Goal: Obtain resource: Download file/media

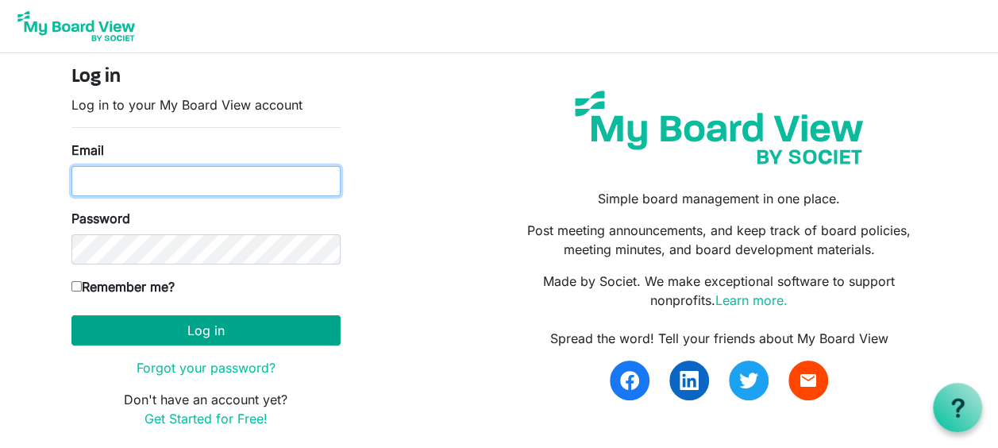
type input "[PERSON_NAME][EMAIL_ADDRESS][PERSON_NAME][DOMAIN_NAME]"
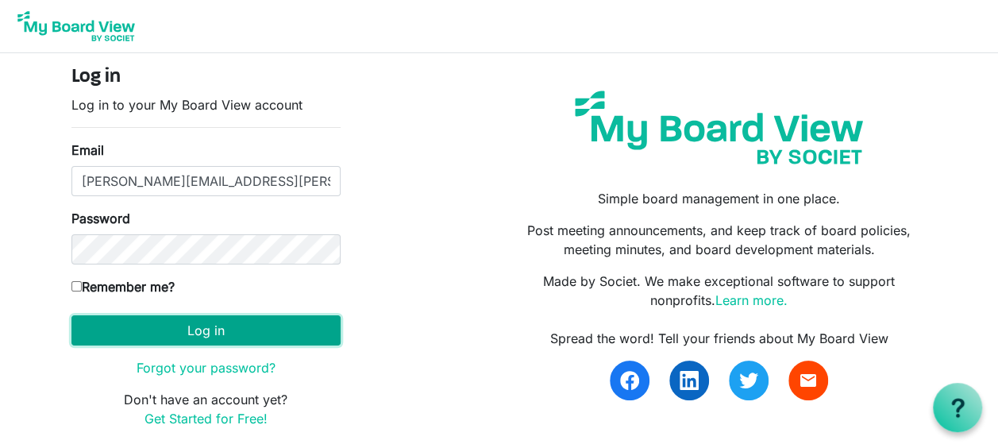
click at [217, 333] on button "Log in" at bounding box center [205, 330] width 269 height 30
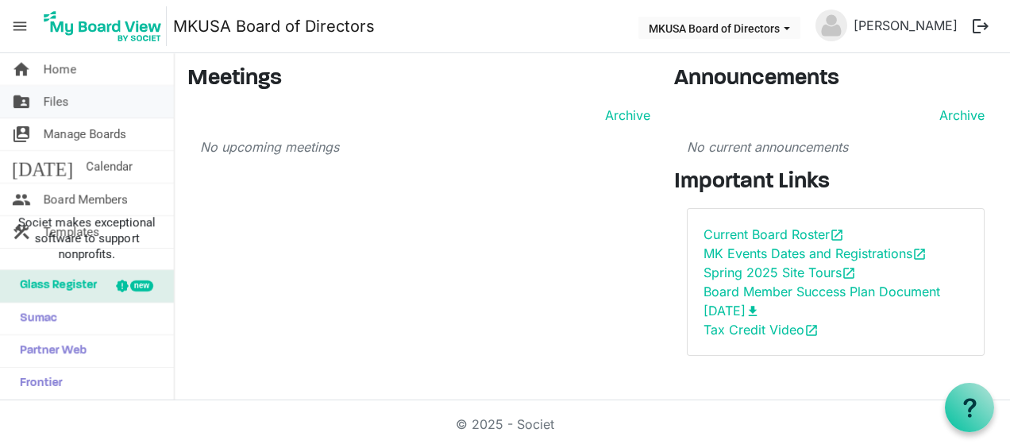
click at [44, 100] on span "Files" at bounding box center [56, 102] width 25 height 32
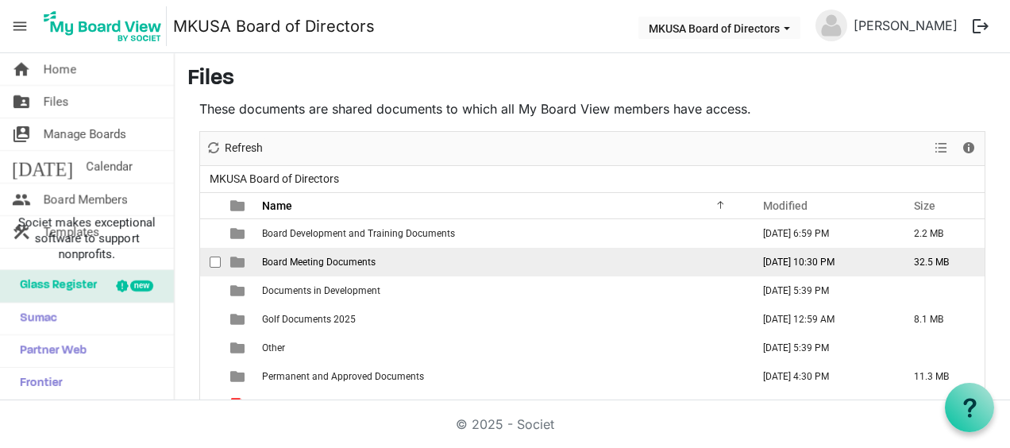
click at [352, 257] on span "Board Meeting Documents" at bounding box center [319, 261] width 114 height 11
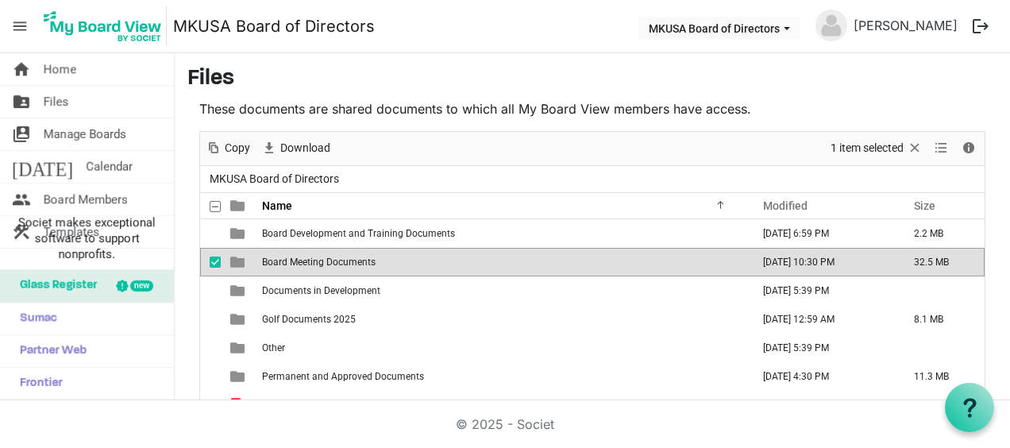
click at [352, 257] on span "Board Meeting Documents" at bounding box center [319, 261] width 114 height 11
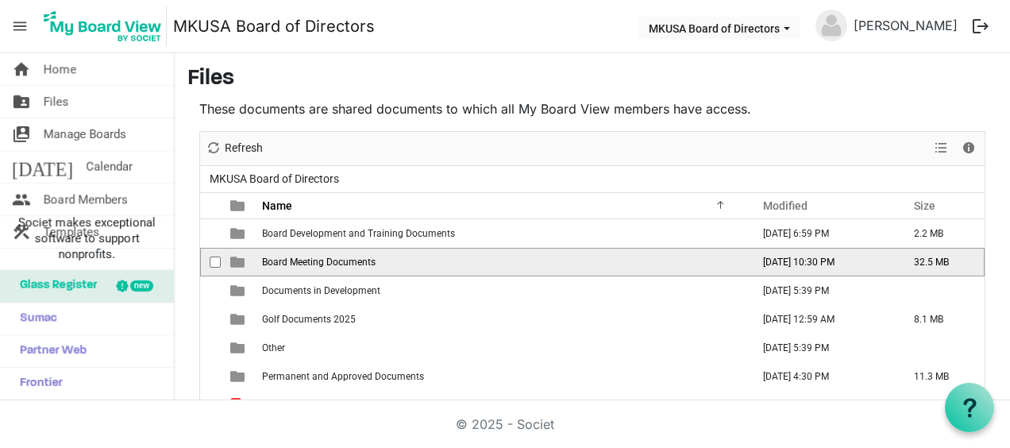
click at [352, 257] on span "Board Meeting Documents" at bounding box center [319, 261] width 114 height 11
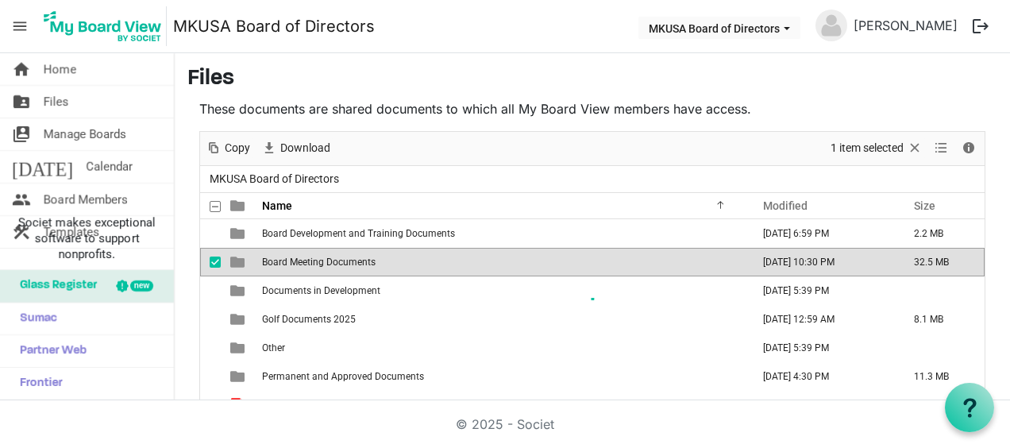
scroll to position [87, 0]
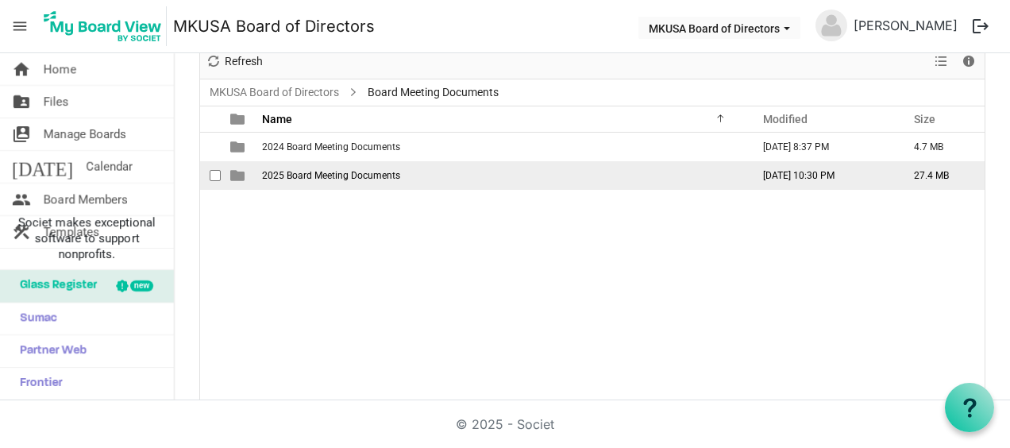
click at [383, 175] on span "2025 Board Meeting Documents" at bounding box center [331, 175] width 138 height 11
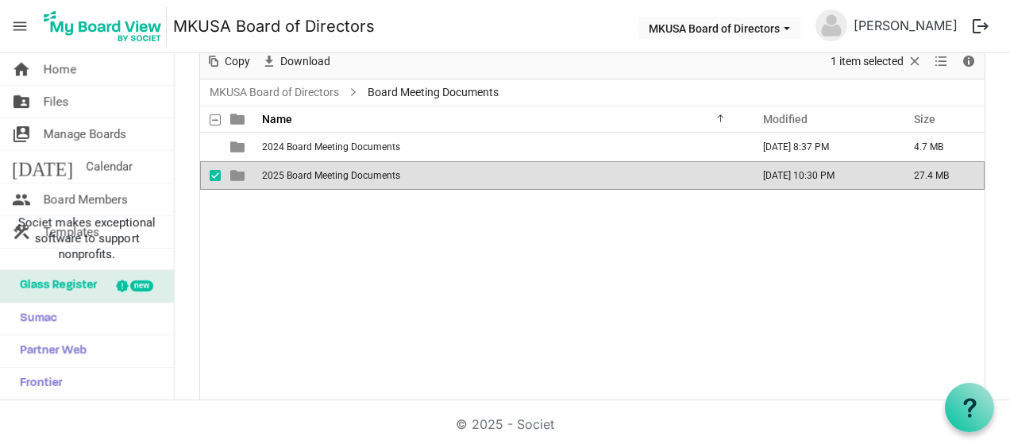
click at [383, 175] on span "2025 Board Meeting Documents" at bounding box center [331, 175] width 138 height 11
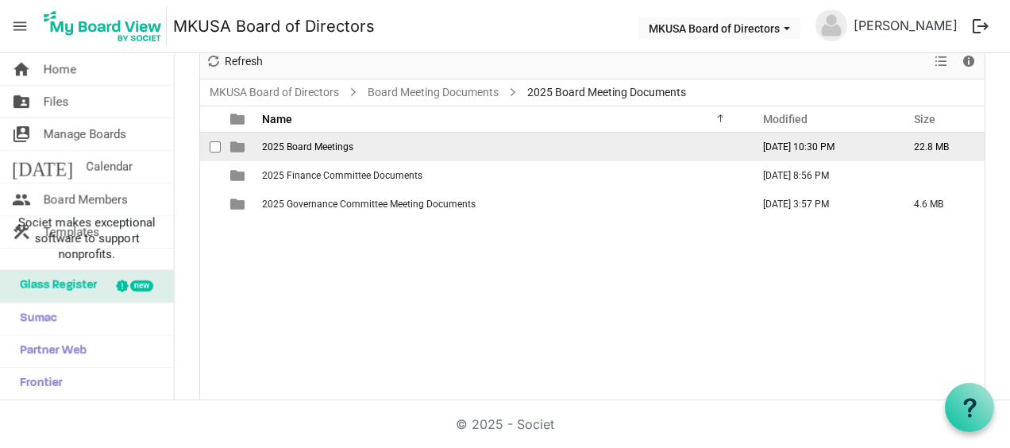
click at [363, 138] on td "2025 Board Meetings" at bounding box center [501, 147] width 489 height 29
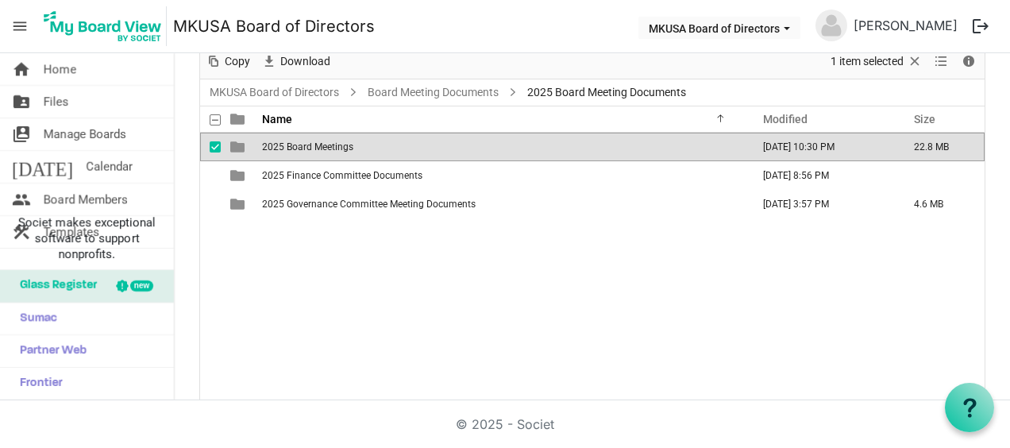
click at [363, 138] on td "2025 Board Meetings" at bounding box center [501, 147] width 489 height 29
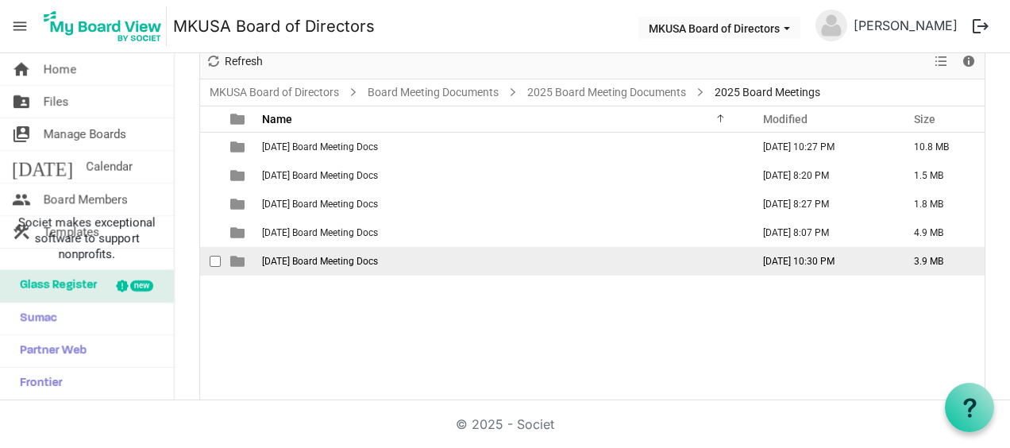
click at [352, 262] on span "9-16-25 Board Meeting Docs" at bounding box center [320, 261] width 116 height 11
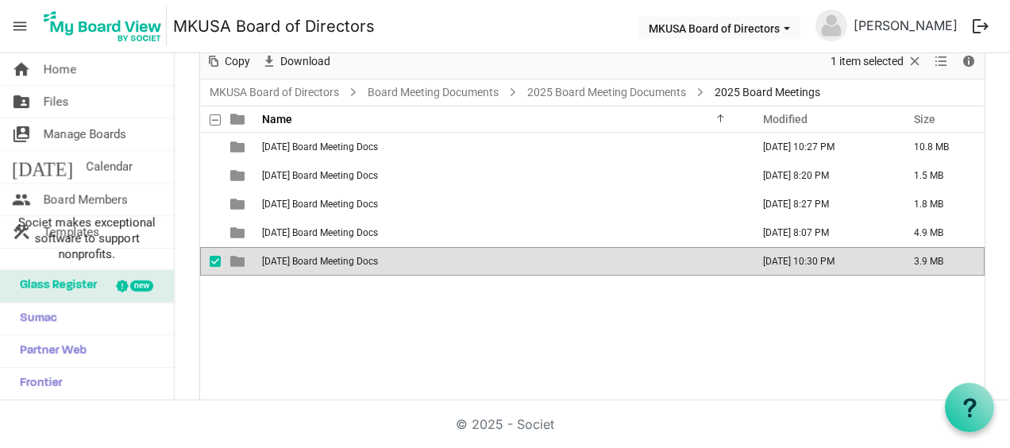
click at [352, 262] on span "9-16-25 Board Meeting Docs" at bounding box center [320, 261] width 116 height 11
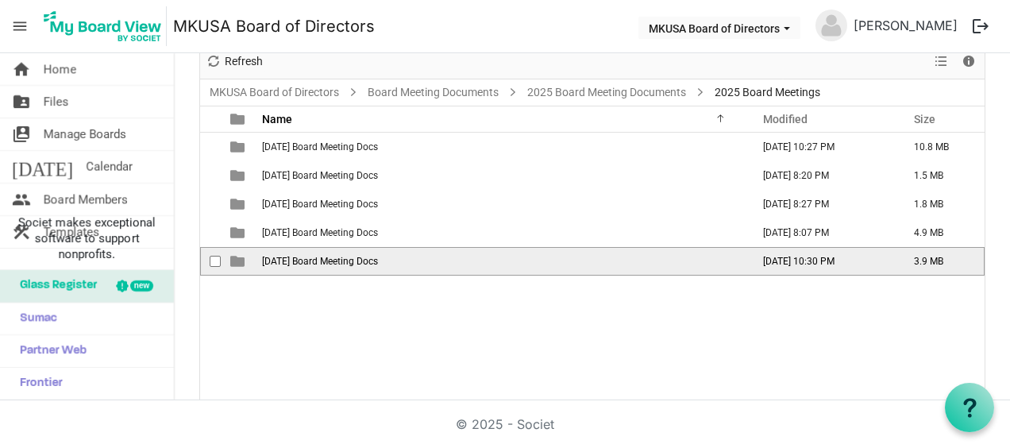
click at [352, 262] on span "9-16-25 Board Meeting Docs" at bounding box center [320, 261] width 116 height 11
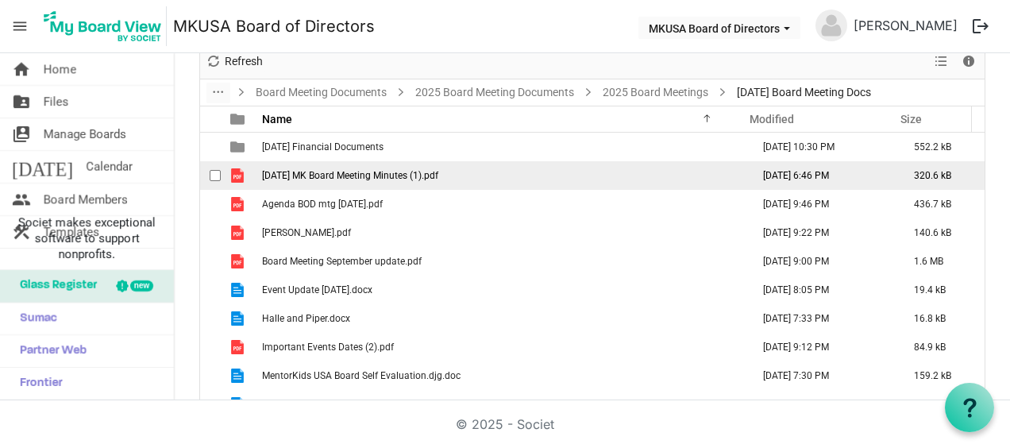
click at [380, 171] on span "7-15-25 MK Board Meeting Minutes (1).pdf" at bounding box center [350, 175] width 176 height 11
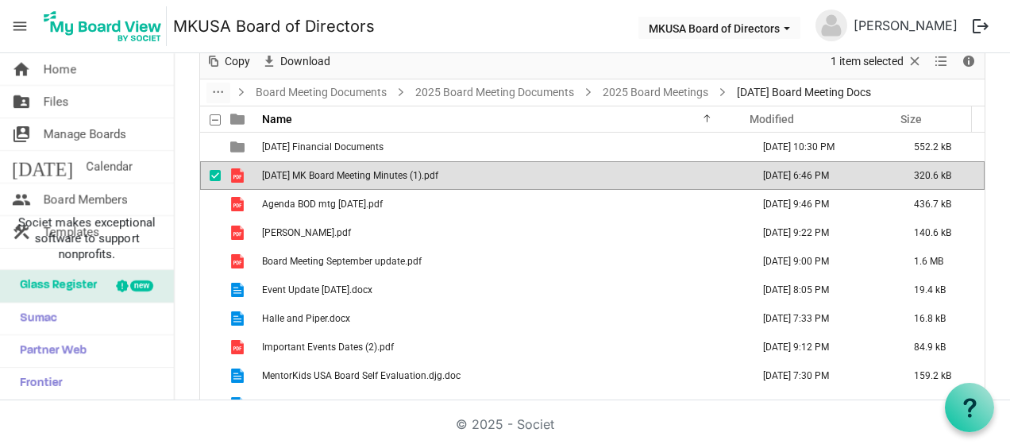
click at [380, 171] on span "7-15-25 MK Board Meeting Minutes (1).pdf" at bounding box center [350, 175] width 176 height 11
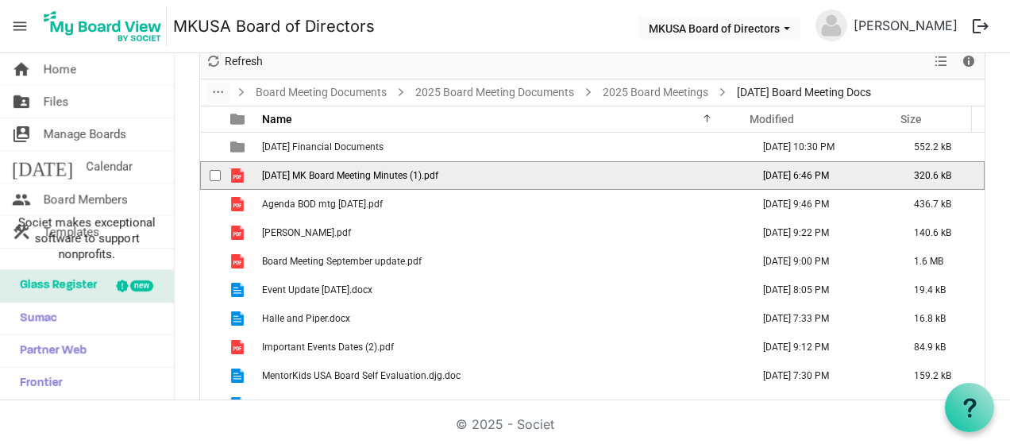
click at [378, 171] on span "7-15-25 MK Board Meeting Minutes (1).pdf" at bounding box center [350, 175] width 176 height 11
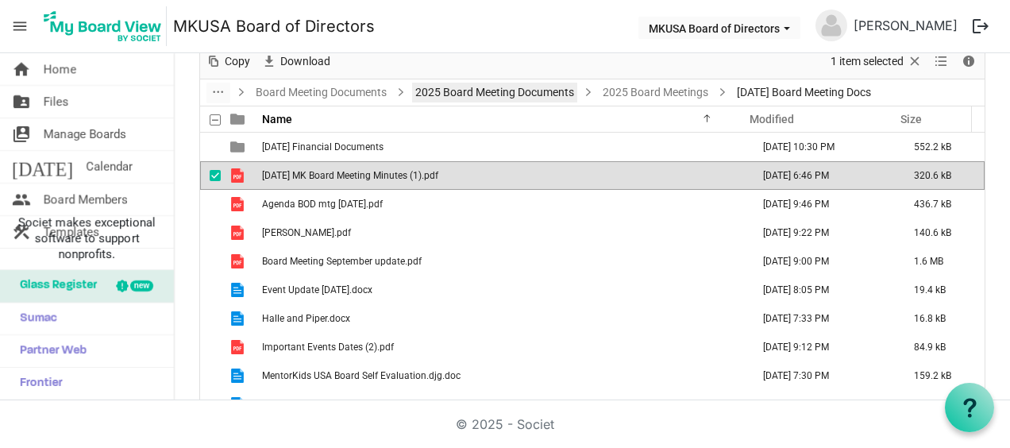
click at [524, 87] on link "2025 Board Meeting Documents" at bounding box center [494, 93] width 165 height 20
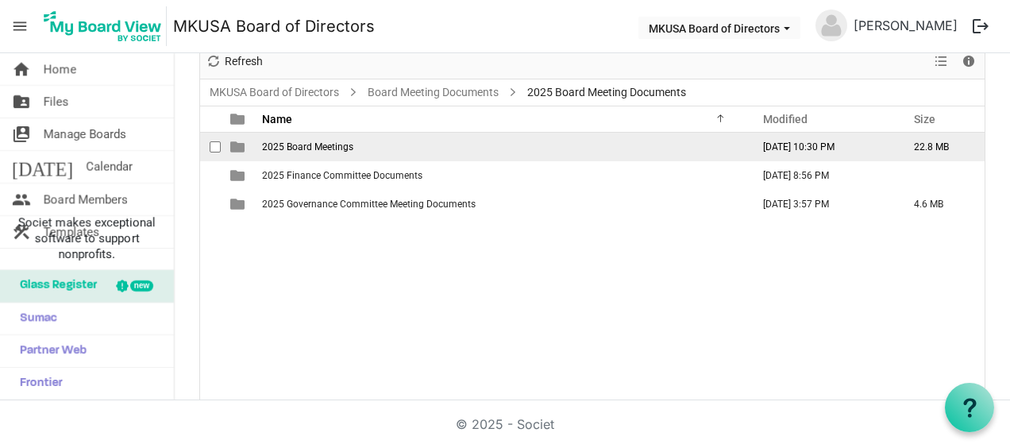
click at [319, 150] on span "2025 Board Meetings" at bounding box center [307, 146] width 91 height 11
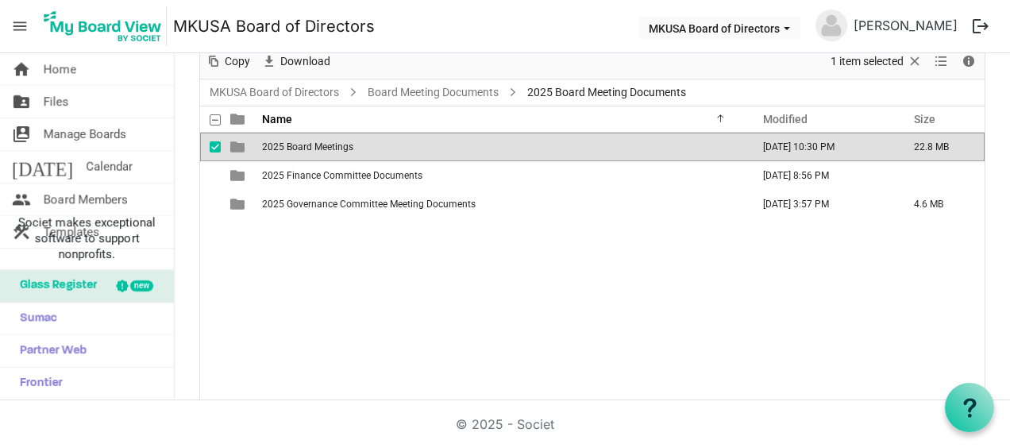
click at [319, 147] on span "2025 Board Meetings" at bounding box center [307, 146] width 91 height 11
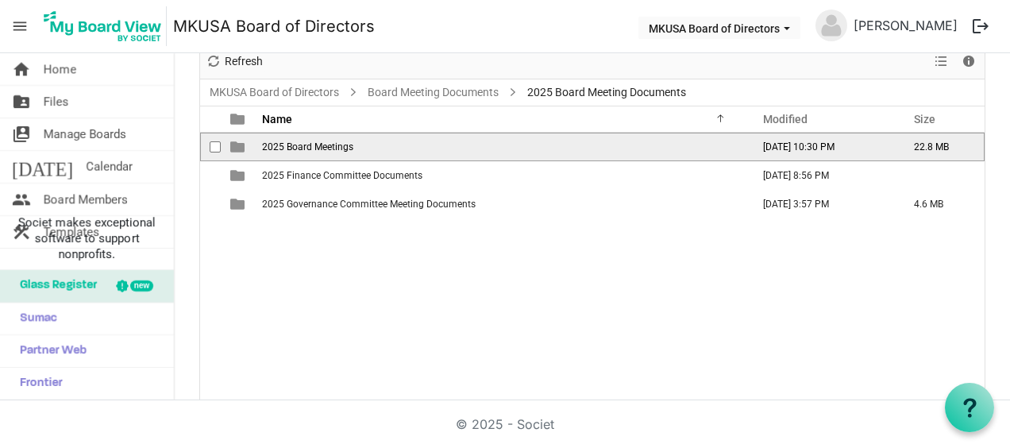
click at [319, 147] on span "2025 Board Meetings" at bounding box center [307, 146] width 91 height 11
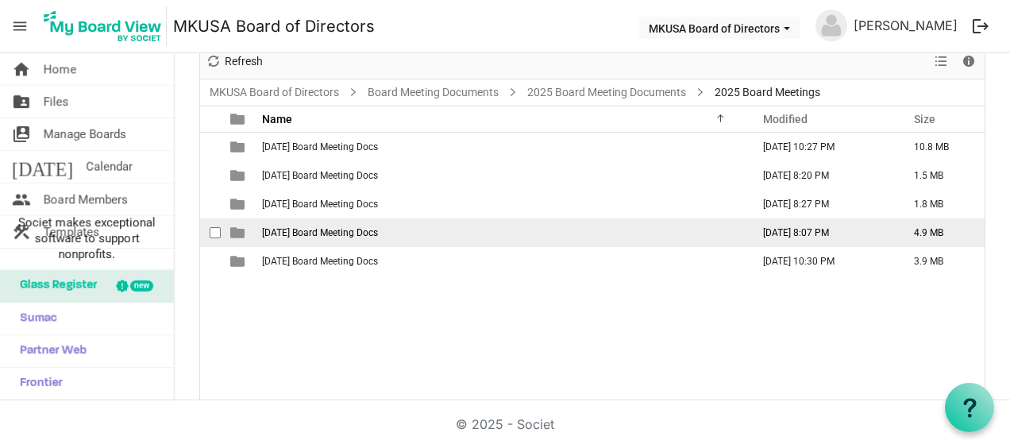
click at [316, 227] on span "7-15-25 Board Meeting Docs" at bounding box center [320, 232] width 116 height 11
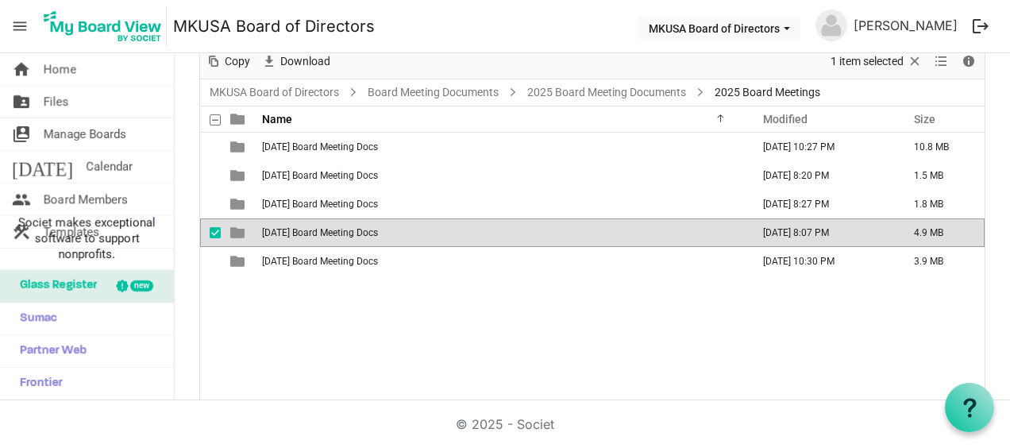
click at [316, 227] on span "7-15-25 Board Meeting Docs" at bounding box center [320, 232] width 116 height 11
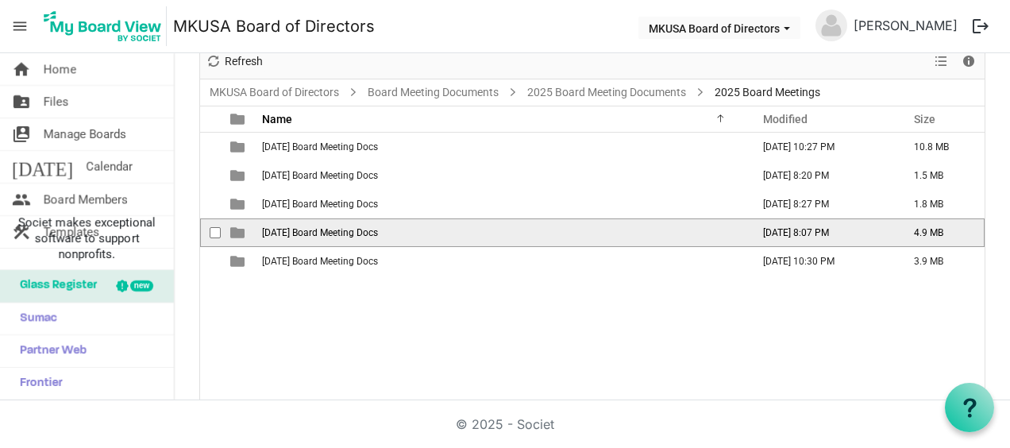
click at [316, 227] on span "7-15-25 Board Meeting Docs" at bounding box center [320, 232] width 116 height 11
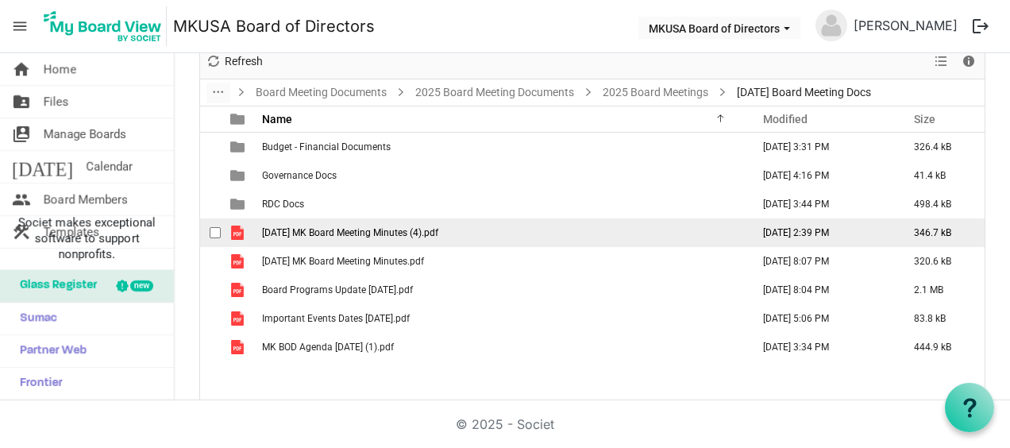
click at [330, 233] on span "5-20-25 MK Board Meeting Minutes (4).pdf" at bounding box center [350, 232] width 176 height 11
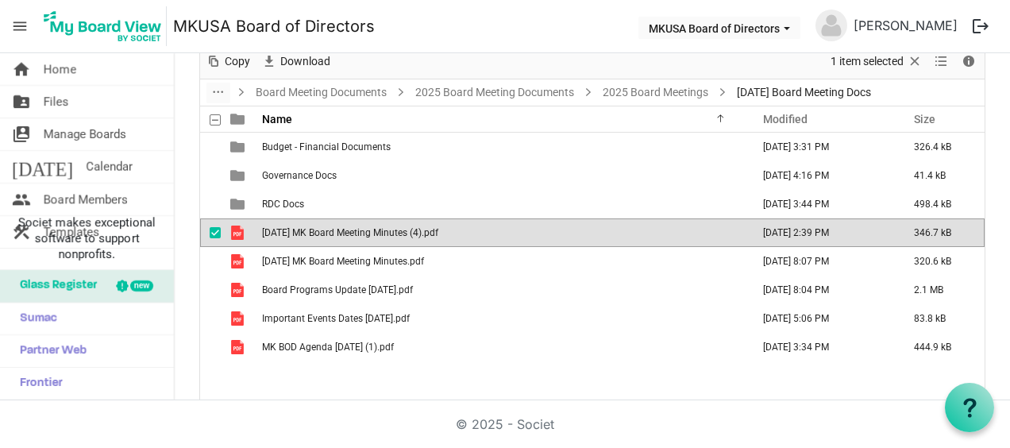
click at [330, 233] on span "5-20-25 MK Board Meeting Minutes (4).pdf" at bounding box center [350, 232] width 176 height 11
click at [514, 93] on link "2025 Board Meeting Documents" at bounding box center [494, 93] width 165 height 20
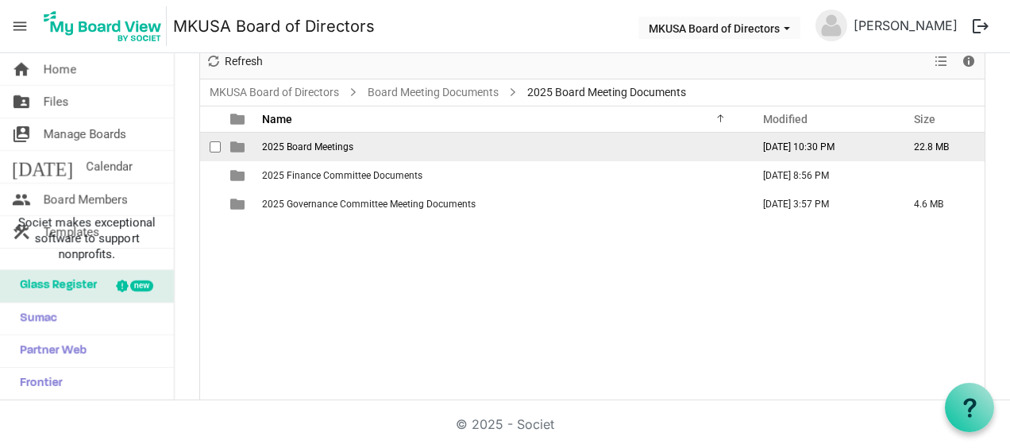
click at [295, 146] on span "2025 Board Meetings" at bounding box center [307, 146] width 91 height 11
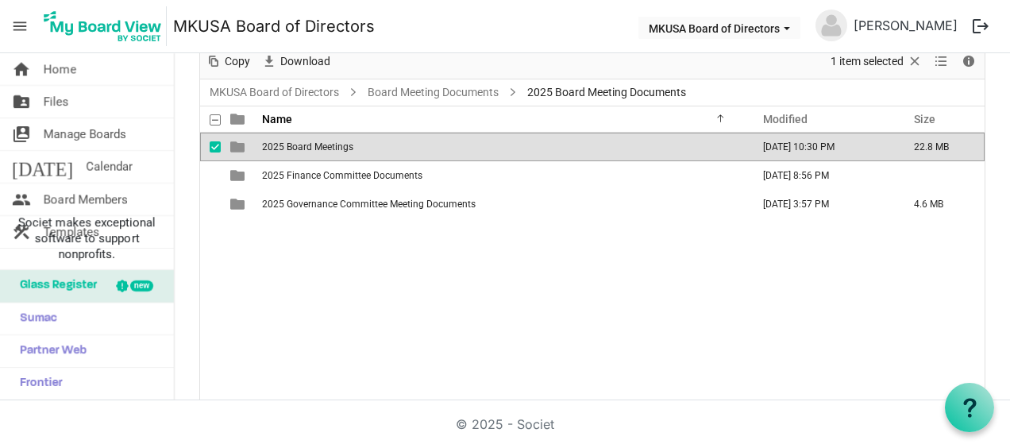
click at [295, 146] on span "2025 Board Meetings" at bounding box center [307, 146] width 91 height 11
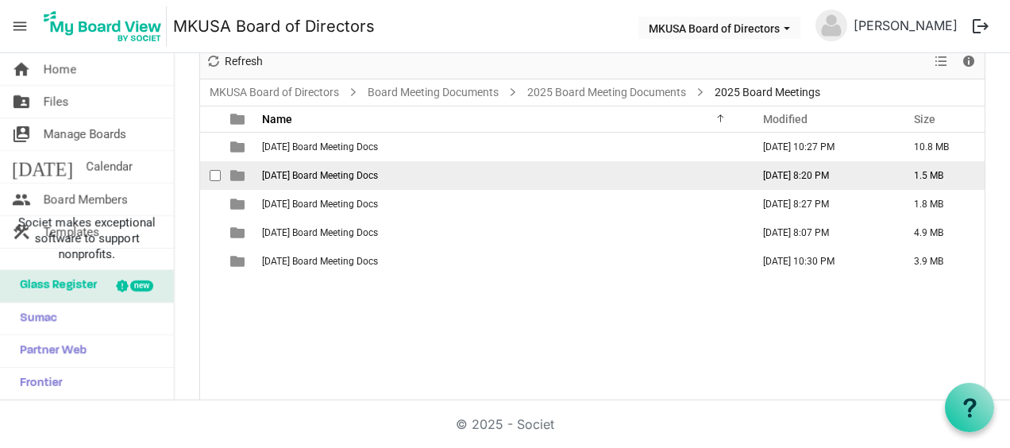
click at [333, 170] on span "3-18-25 Board Meeting Docs" at bounding box center [320, 175] width 116 height 11
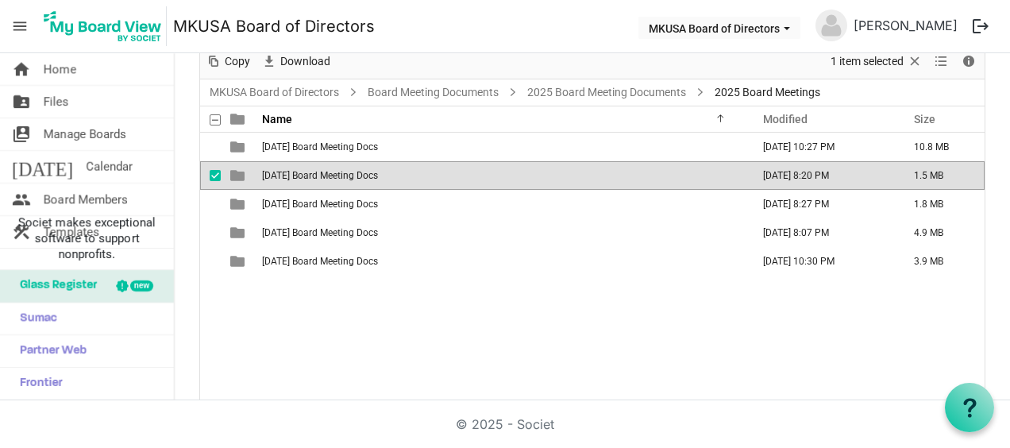
click at [333, 170] on span "3-18-25 Board Meeting Docs" at bounding box center [320, 175] width 116 height 11
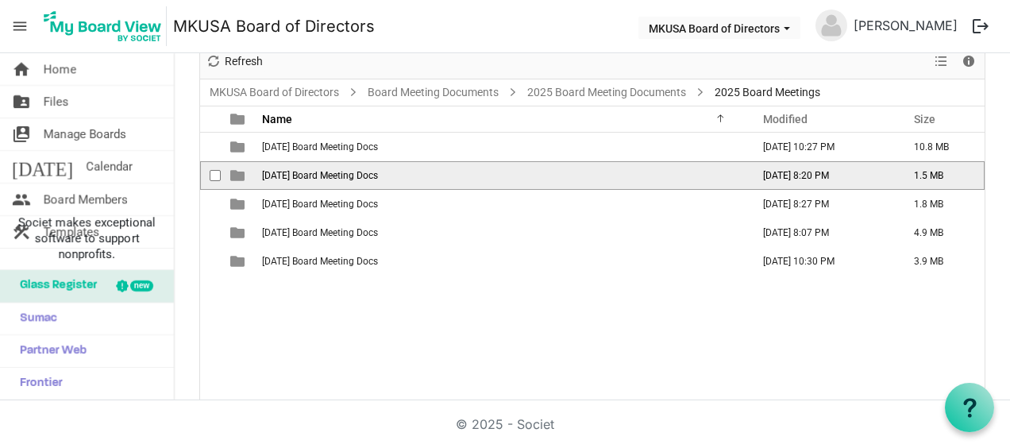
click at [333, 170] on span "3-18-25 Board Meeting Docs" at bounding box center [320, 175] width 116 height 11
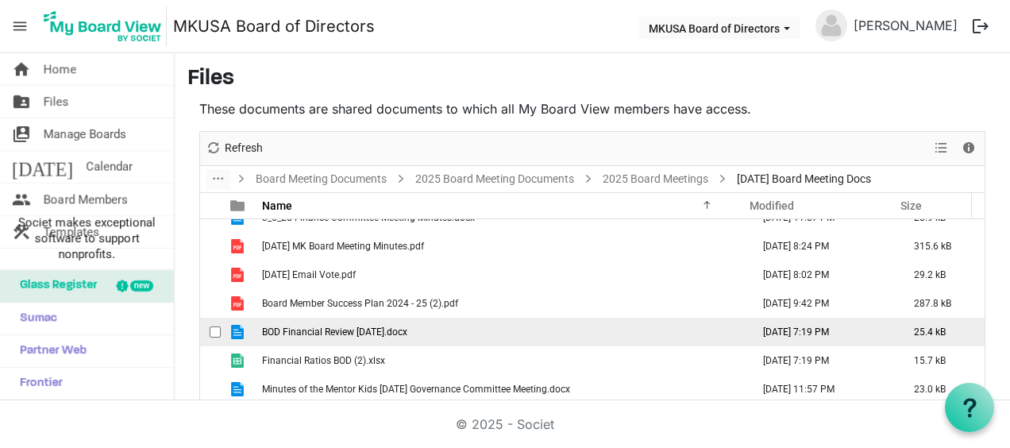
scroll to position [0, 0]
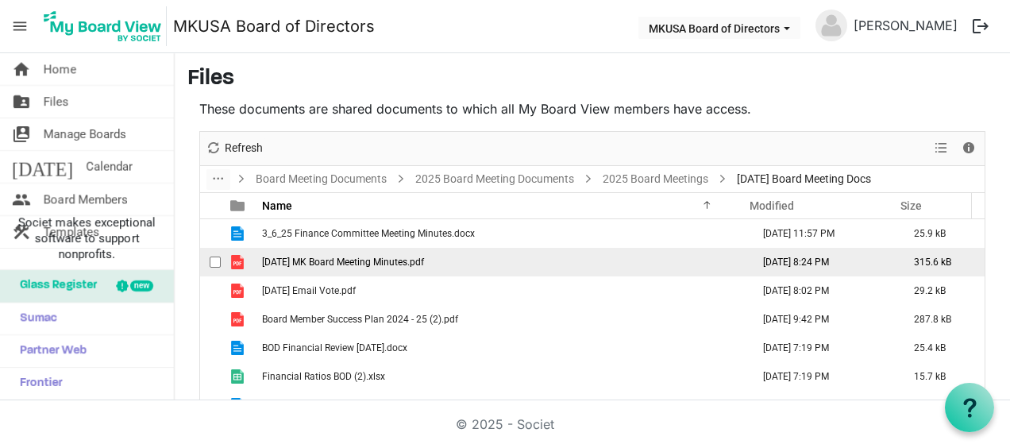
click at [424, 260] on span "3-18-25 MK Board Meeting Minutes.pdf" at bounding box center [343, 261] width 162 height 11
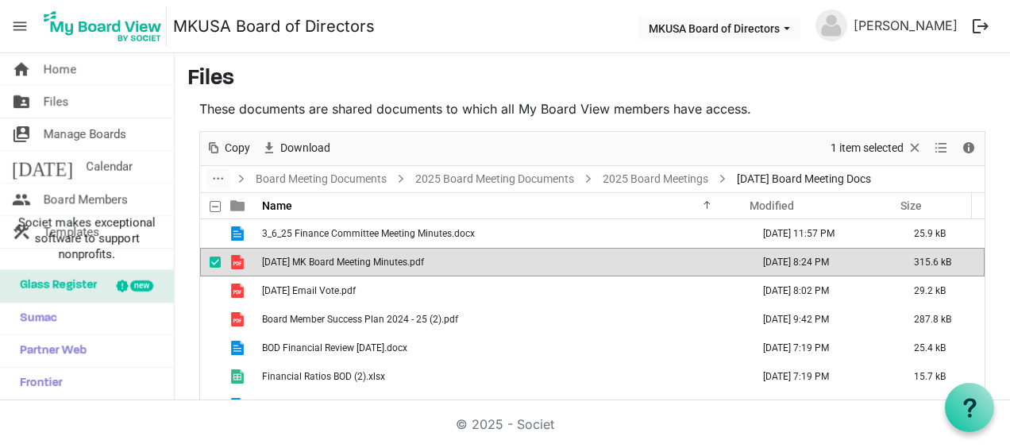
click at [424, 260] on span "3-18-25 MK Board Meeting Minutes.pdf" at bounding box center [343, 261] width 162 height 11
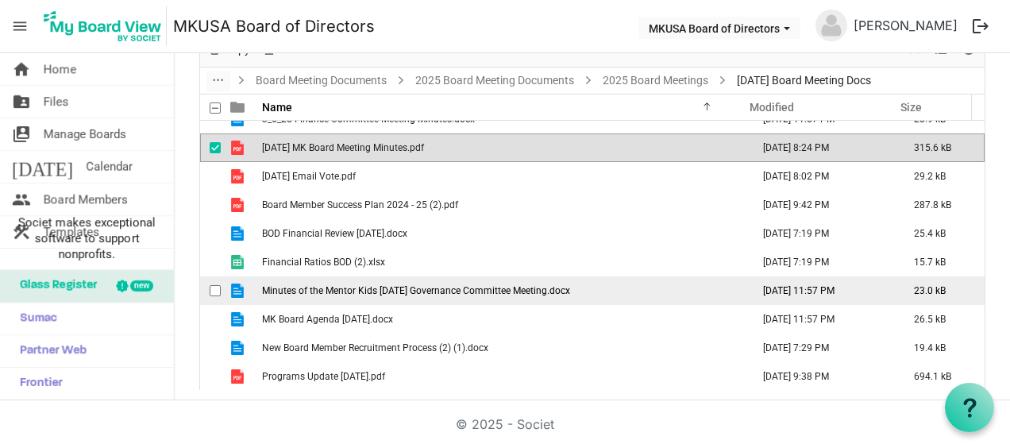
scroll to position [100, 0]
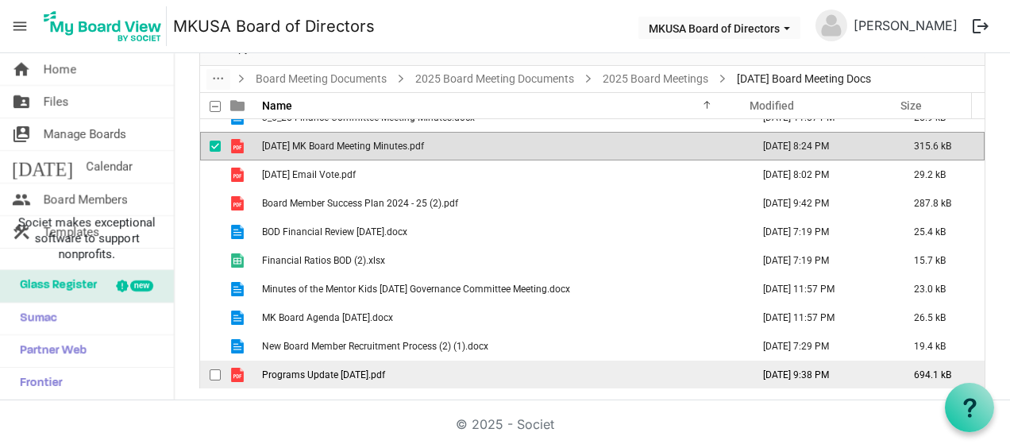
click at [315, 375] on span "Programs Update 3-18-25.pdf" at bounding box center [323, 374] width 123 height 11
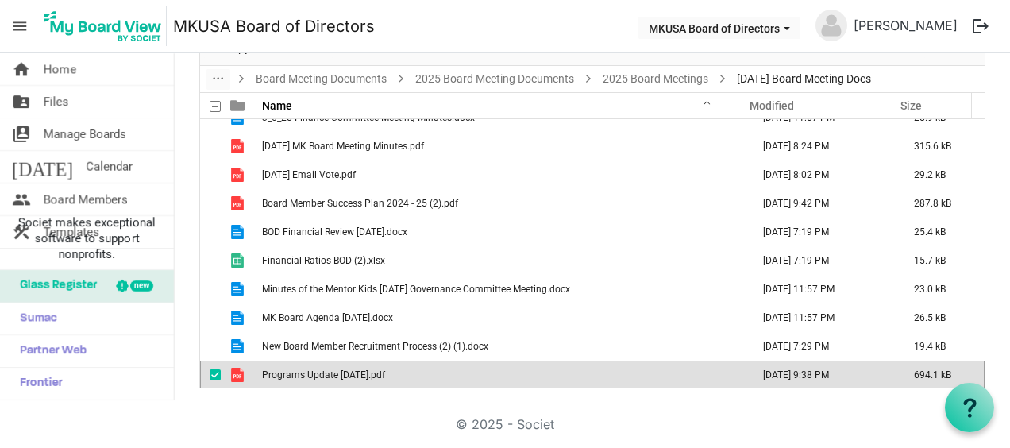
click at [315, 375] on span "Programs Update 3-18-25.pdf" at bounding box center [323, 374] width 123 height 11
click at [265, 370] on span "Programs Update 3-18-25.pdf" at bounding box center [323, 374] width 123 height 11
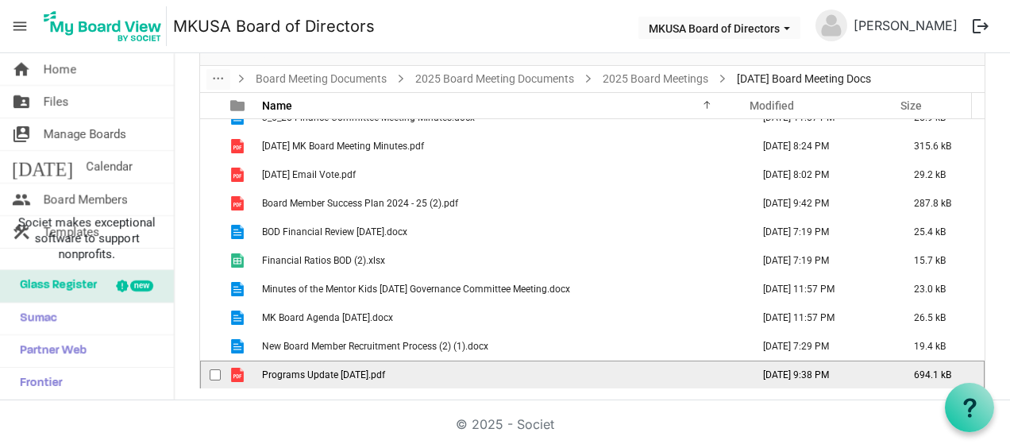
click at [265, 370] on span "Programs Update 3-18-25.pdf" at bounding box center [323, 374] width 123 height 11
